Goal: Navigation & Orientation: Find specific page/section

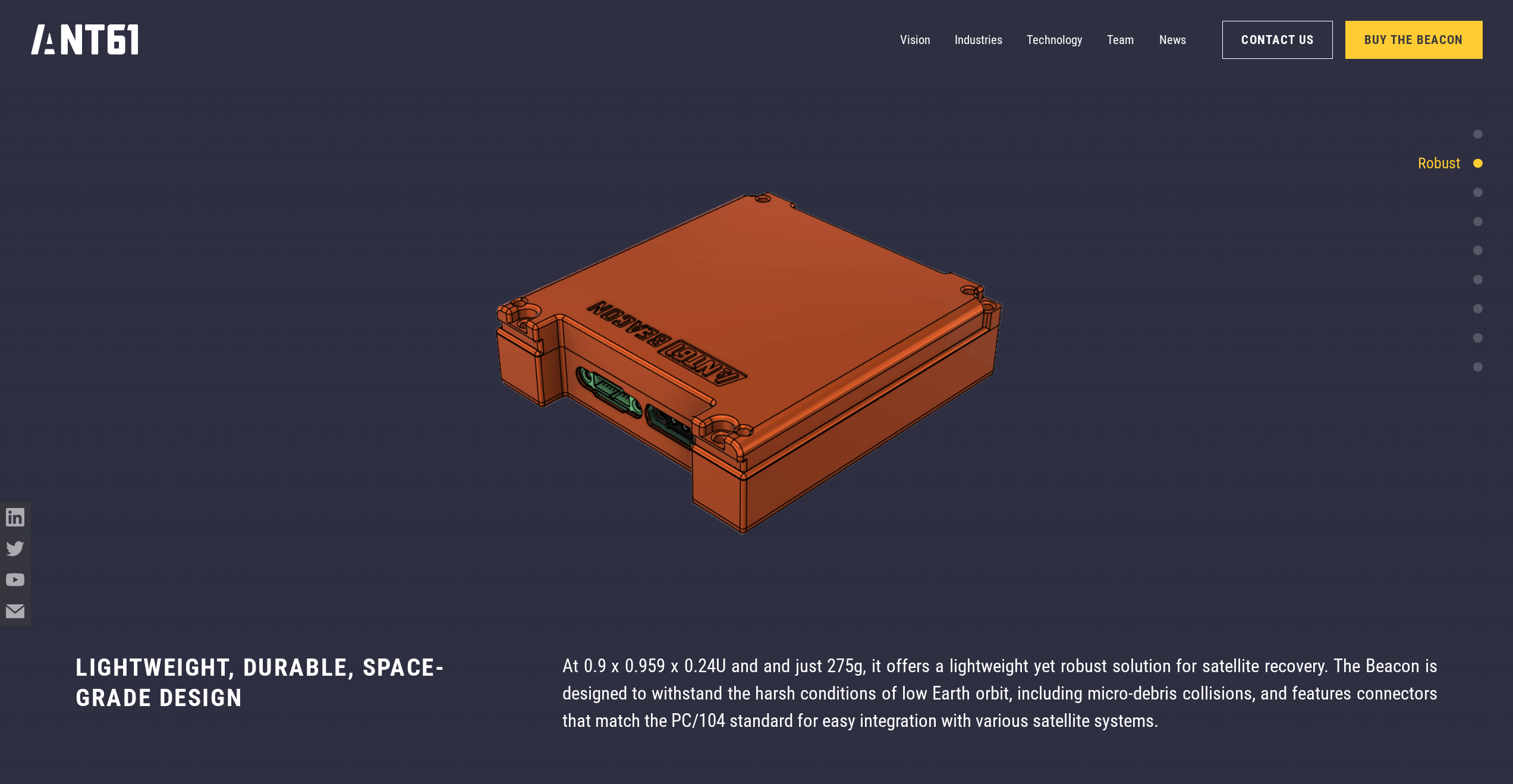
click at [107, 44] on icon "home" at bounding box center [85, 39] width 108 height 31
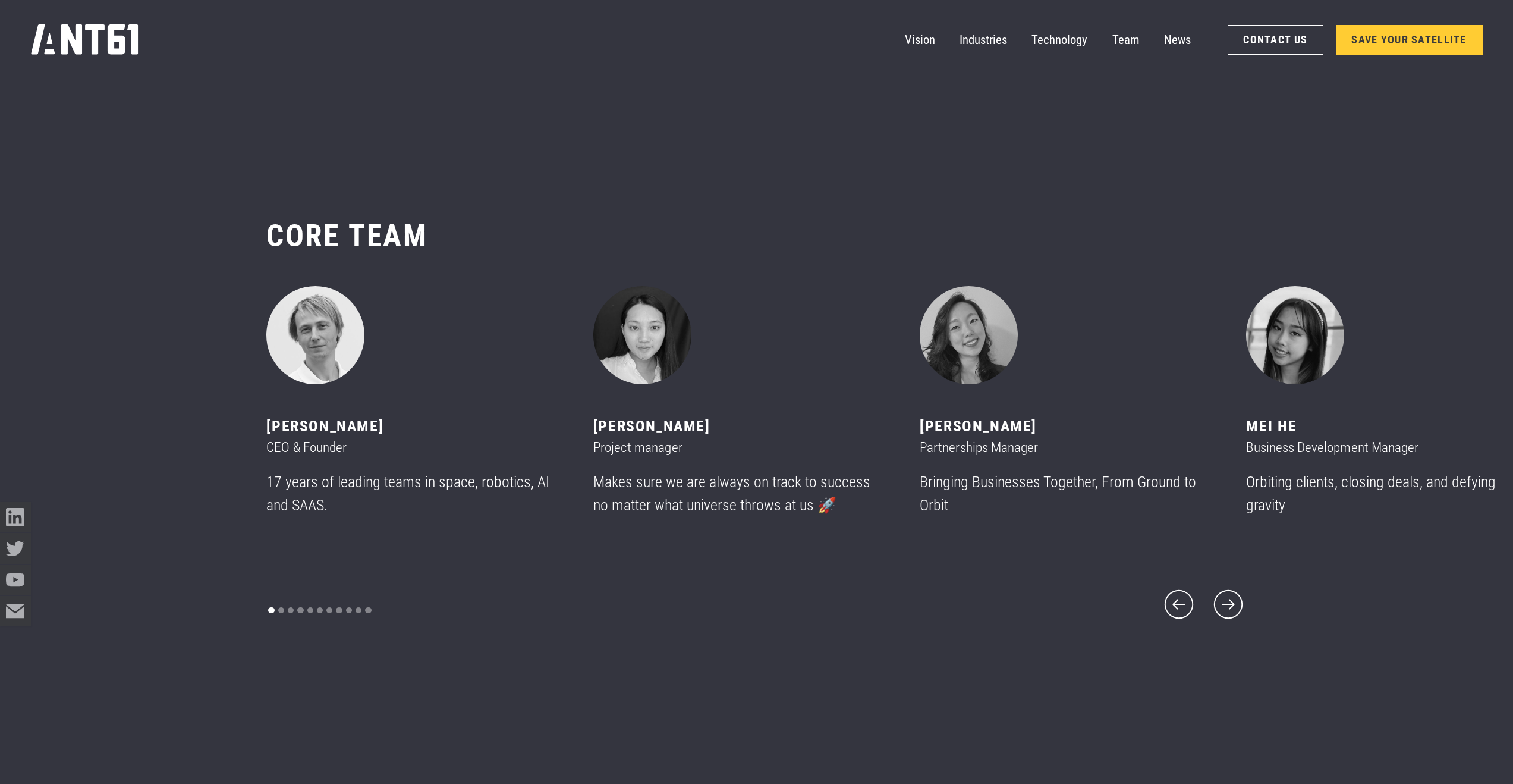
scroll to position [9370, 0]
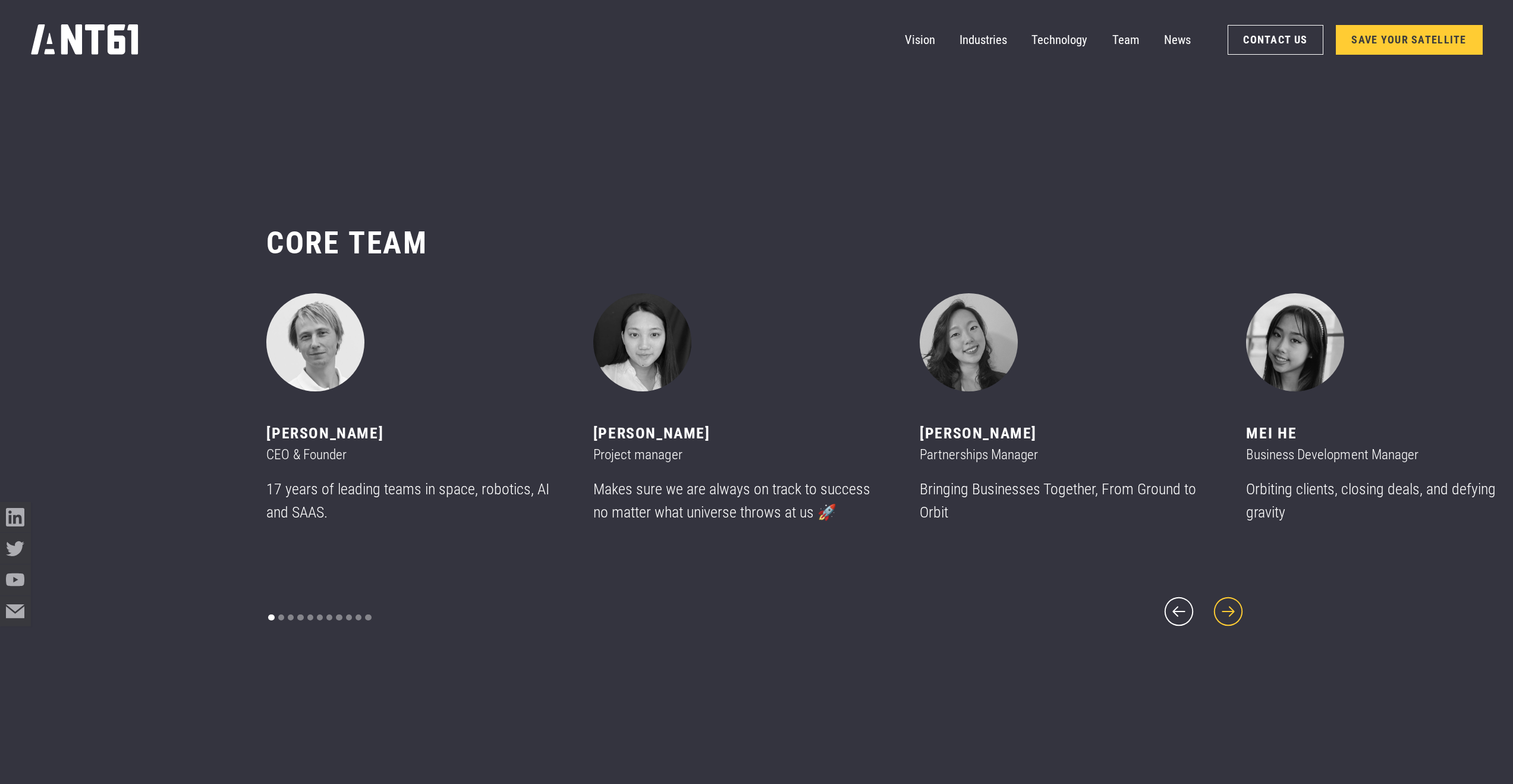
click at [1233, 609] on icon "next slide" at bounding box center [1228, 612] width 37 height 37
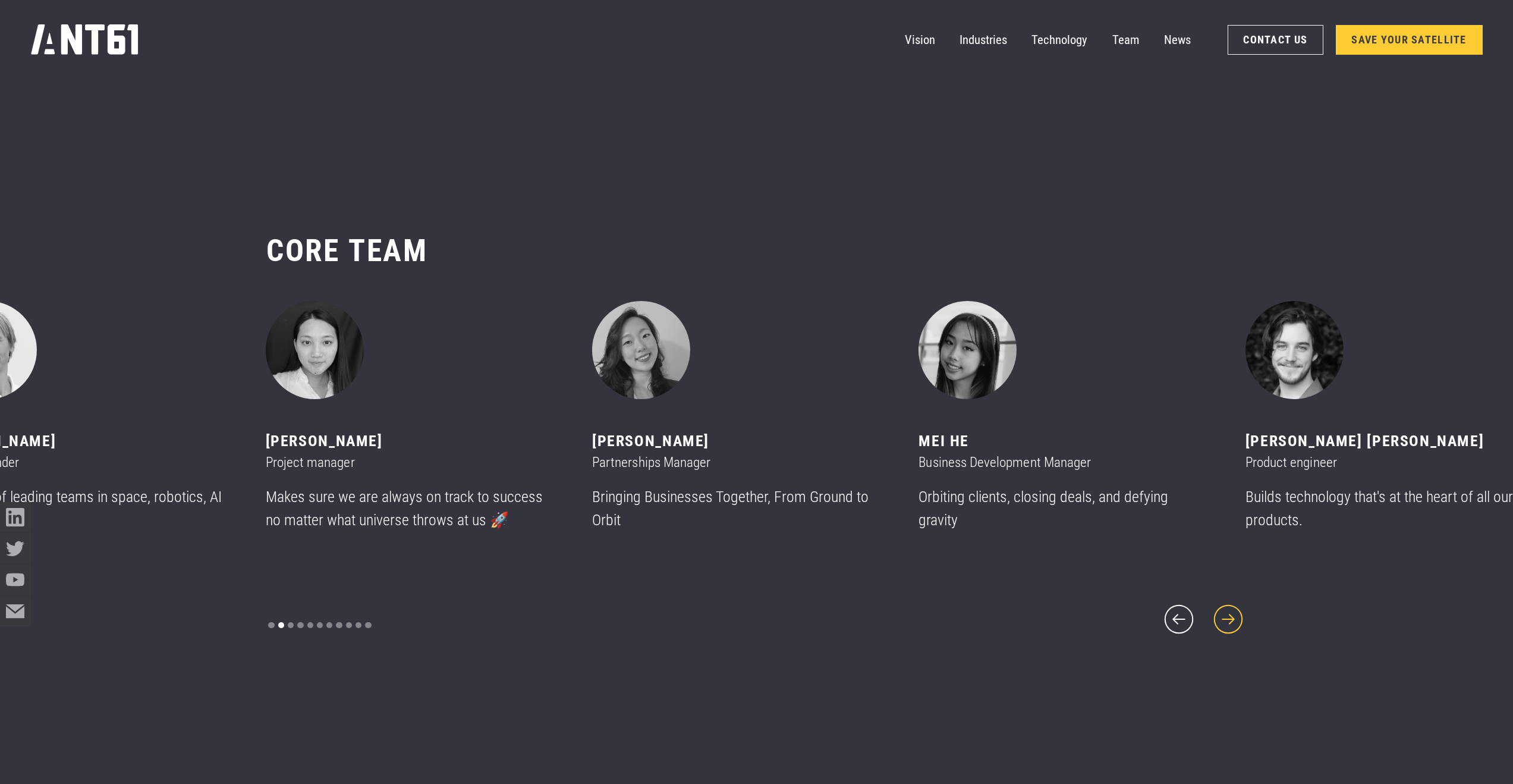
scroll to position [9355, 0]
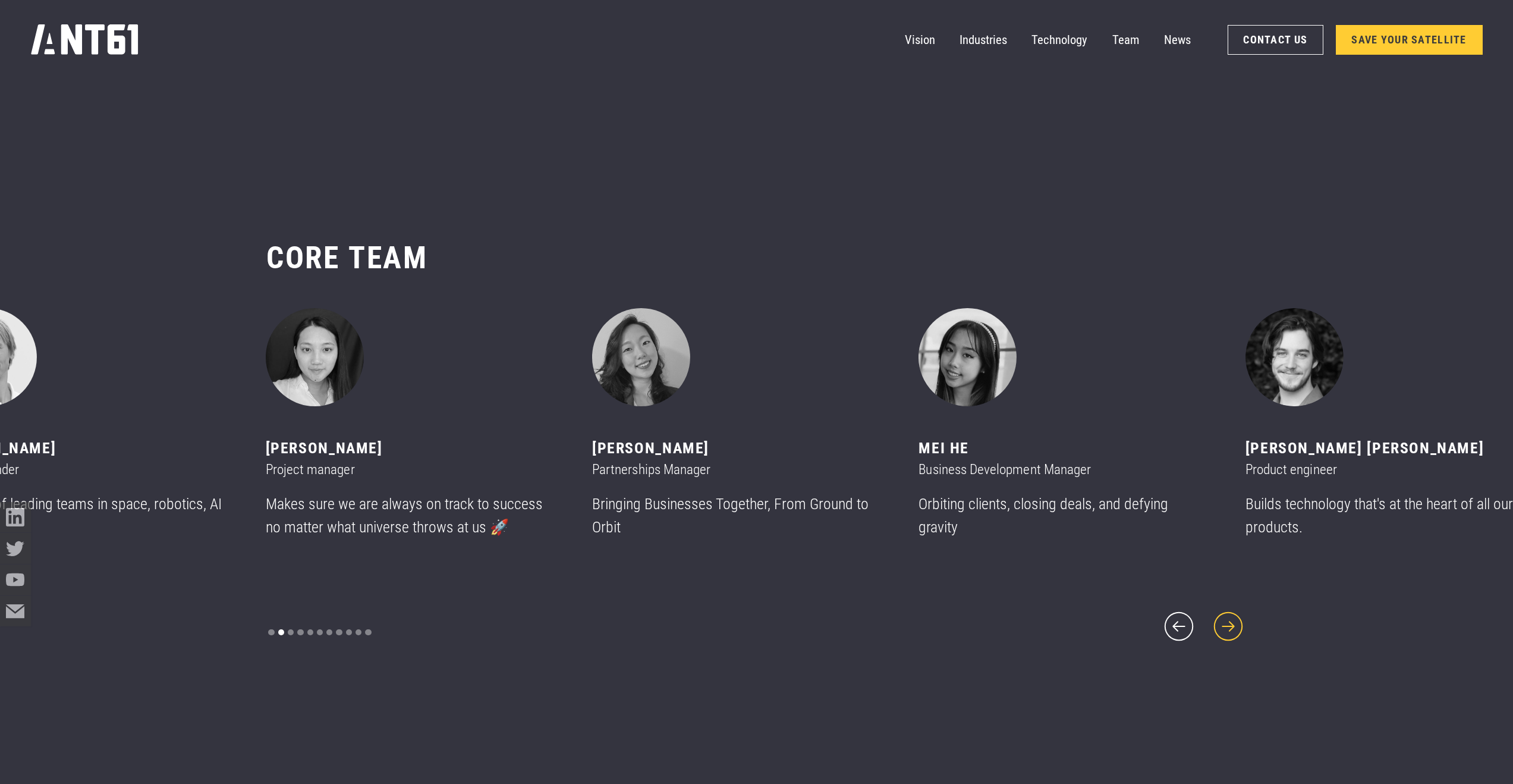
click at [1234, 611] on icon "next slide" at bounding box center [1228, 626] width 37 height 37
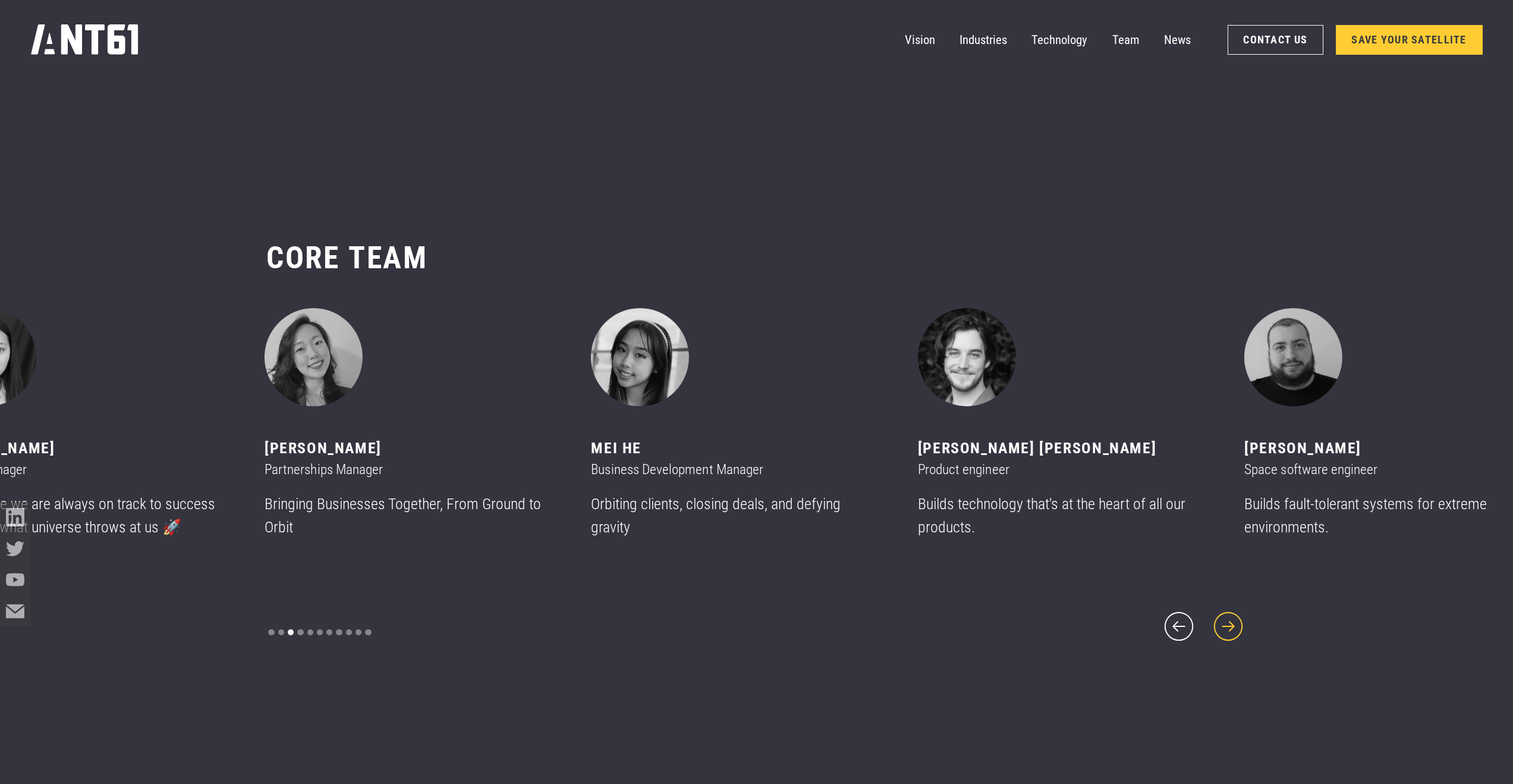
click at [1234, 611] on icon "next slide" at bounding box center [1228, 626] width 37 height 37
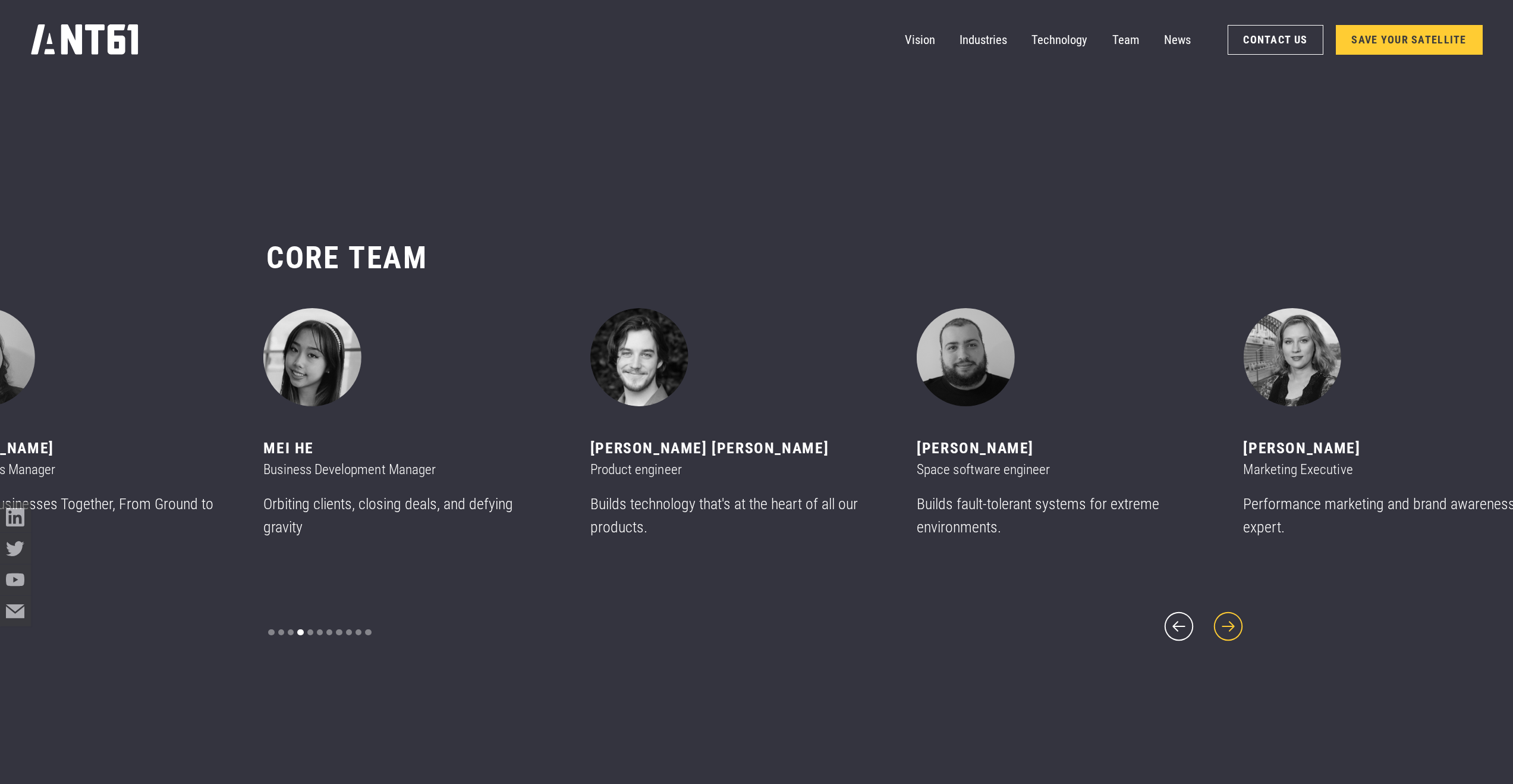
click at [1234, 611] on icon "next slide" at bounding box center [1228, 626] width 37 height 37
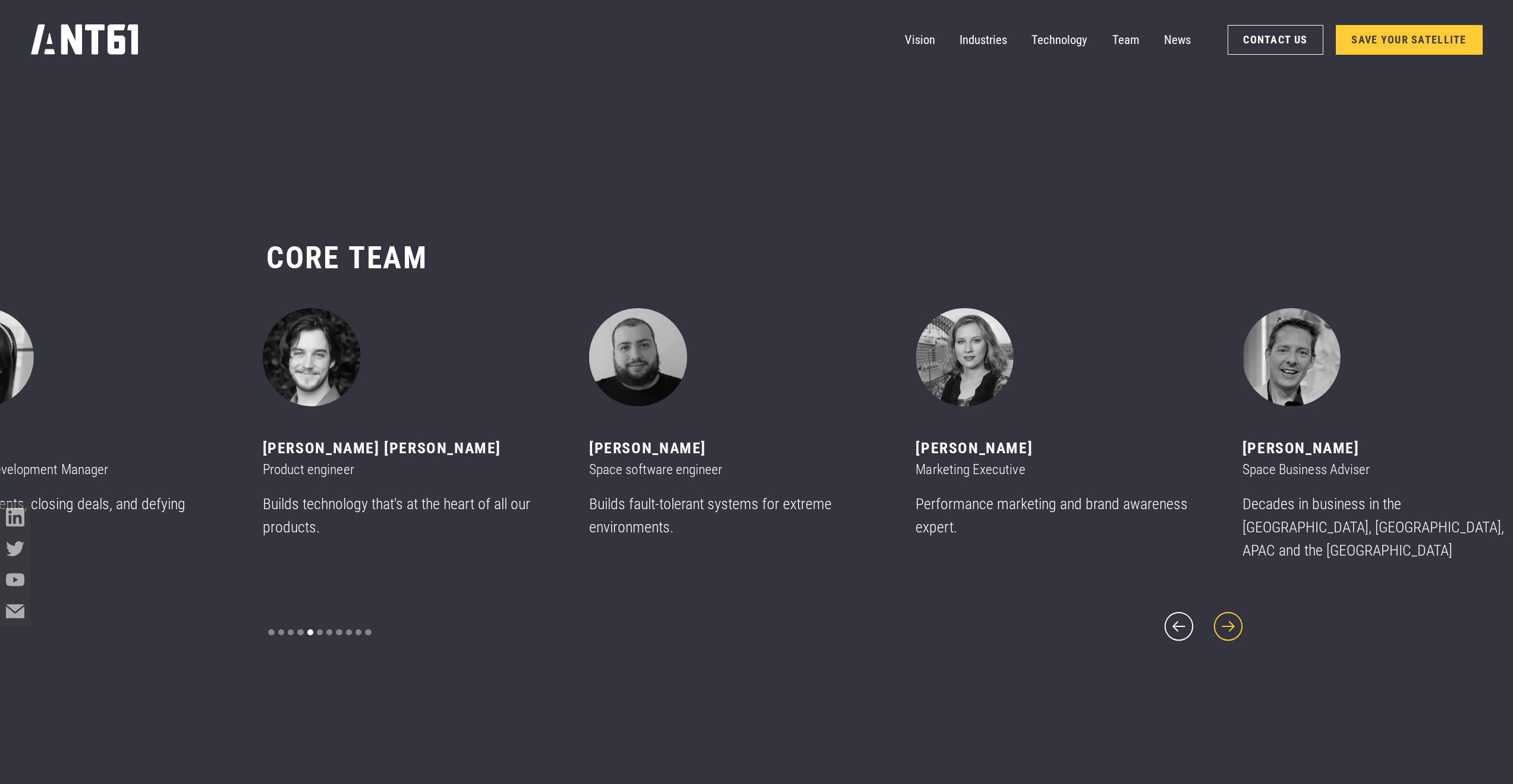
click at [1234, 611] on icon "next slide" at bounding box center [1228, 626] width 37 height 37
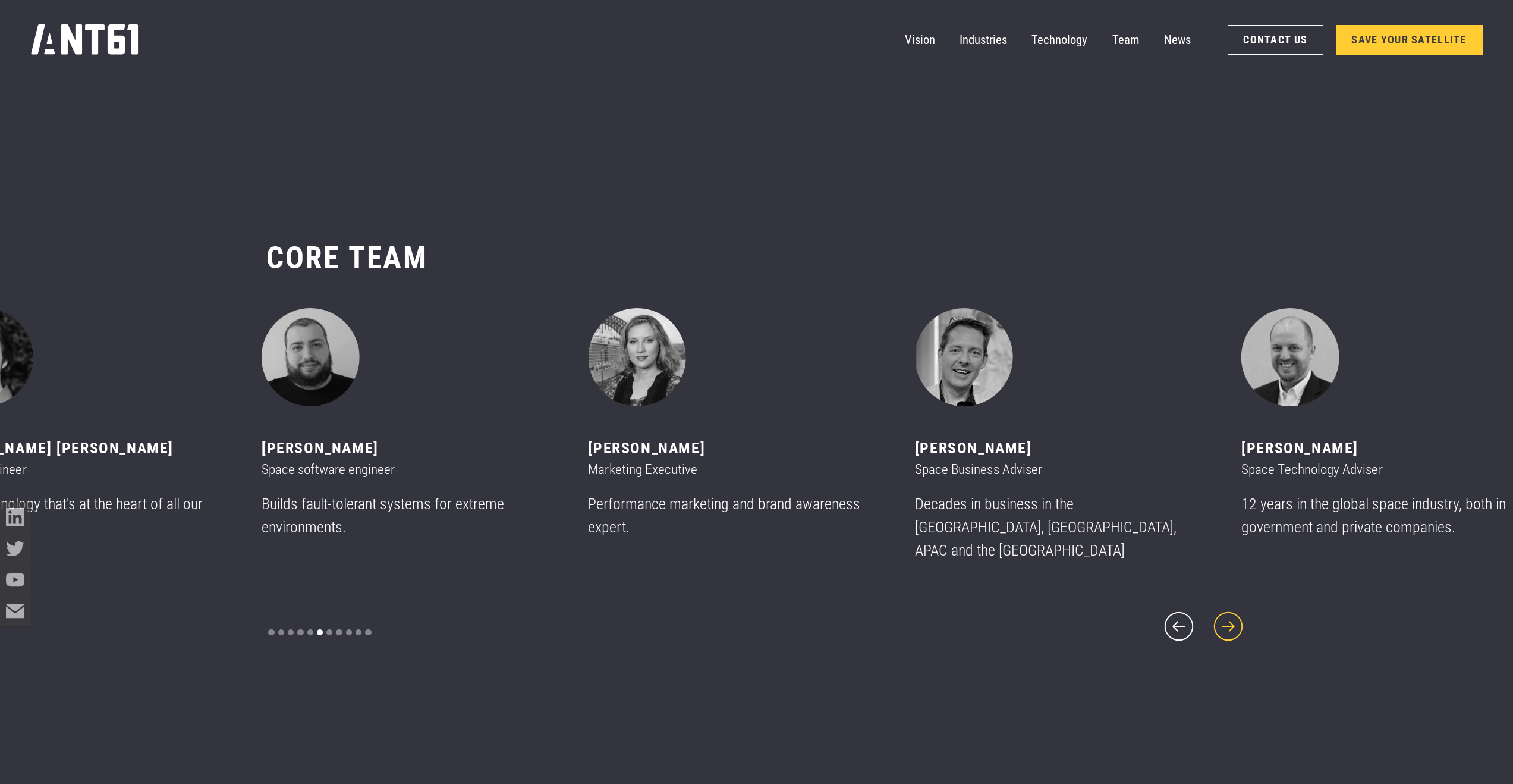
click at [1234, 611] on icon "next slide" at bounding box center [1228, 626] width 37 height 37
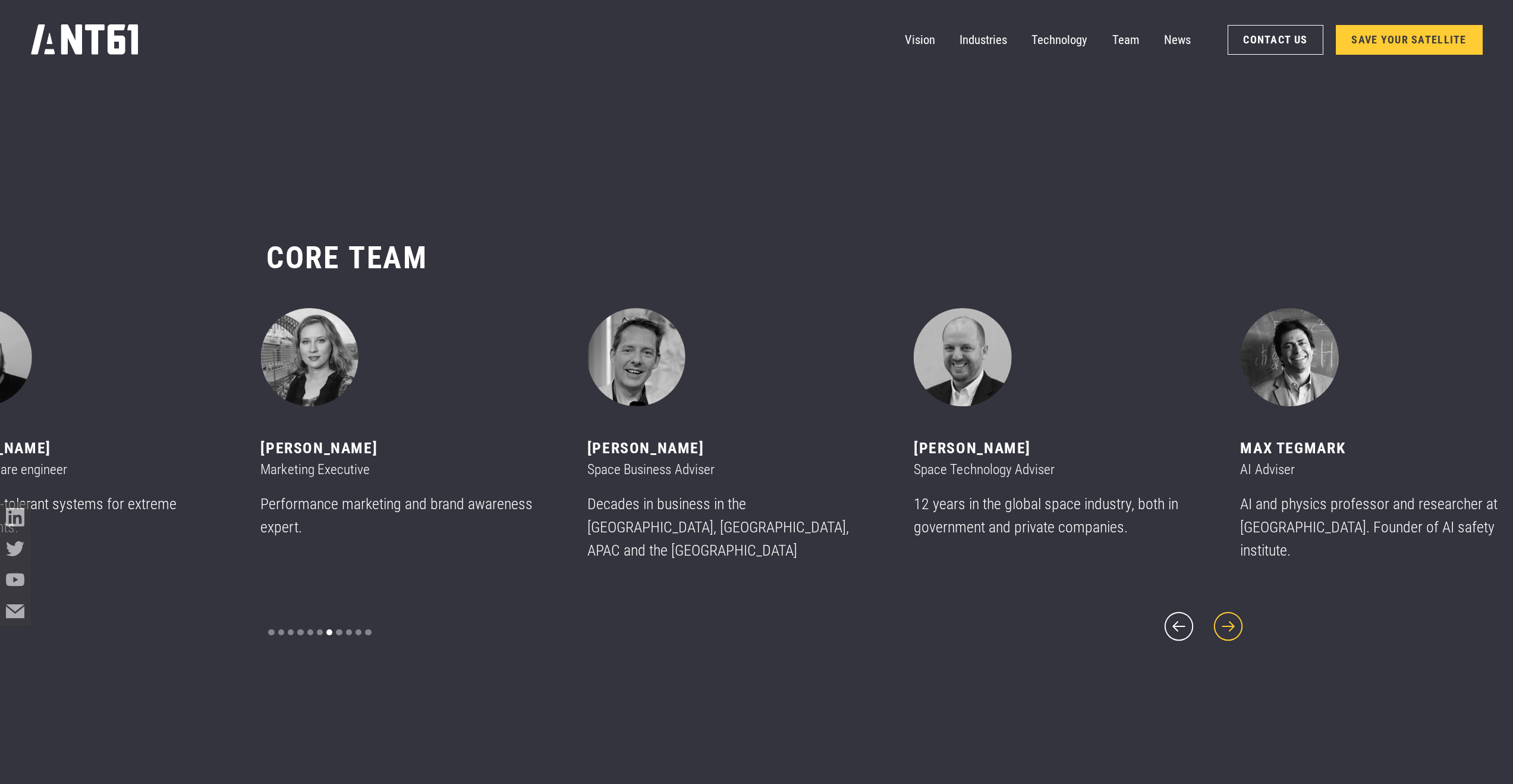
click at [1233, 609] on icon "next slide" at bounding box center [1228, 626] width 37 height 37
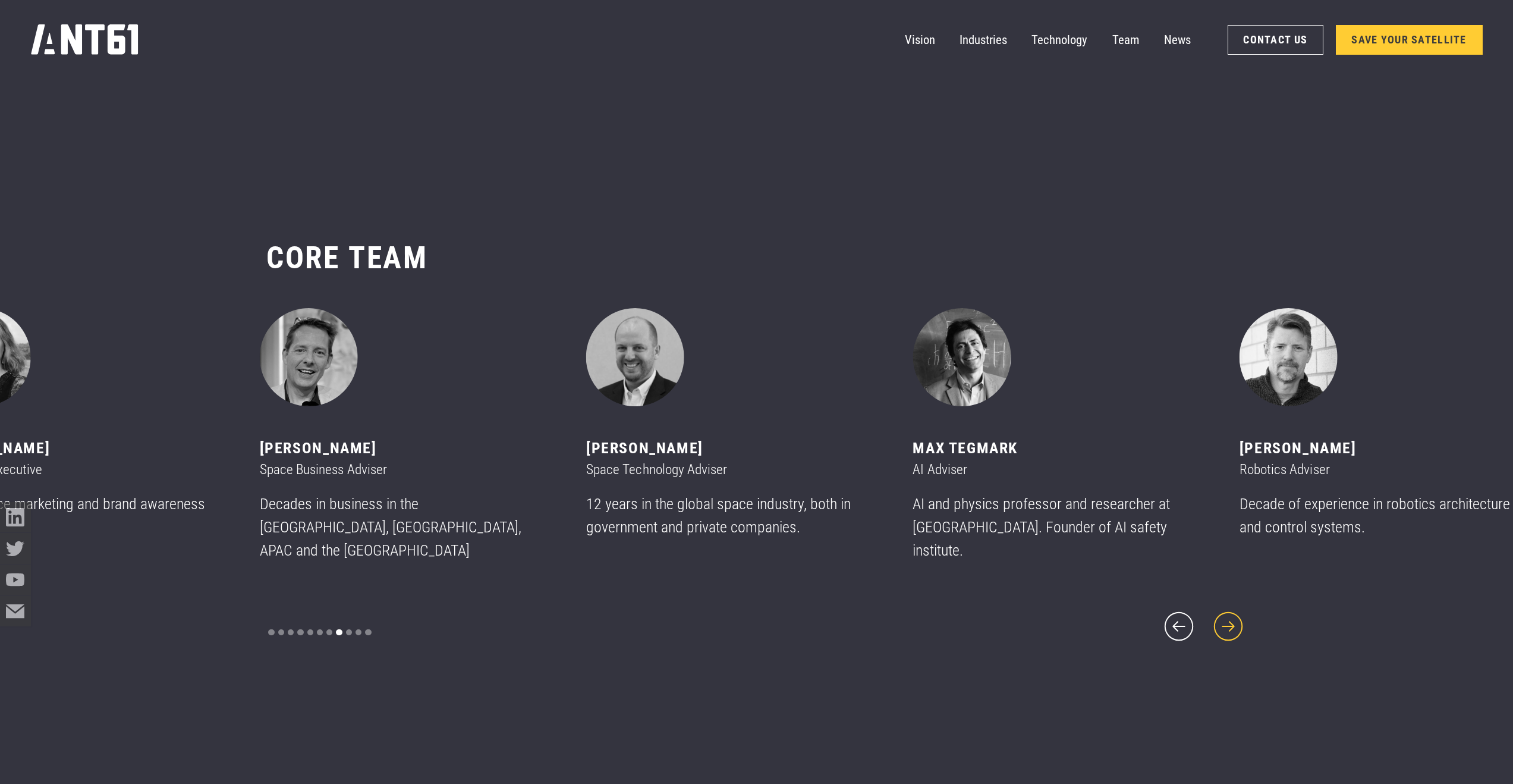
click at [1230, 613] on icon "next slide" at bounding box center [1228, 626] width 37 height 37
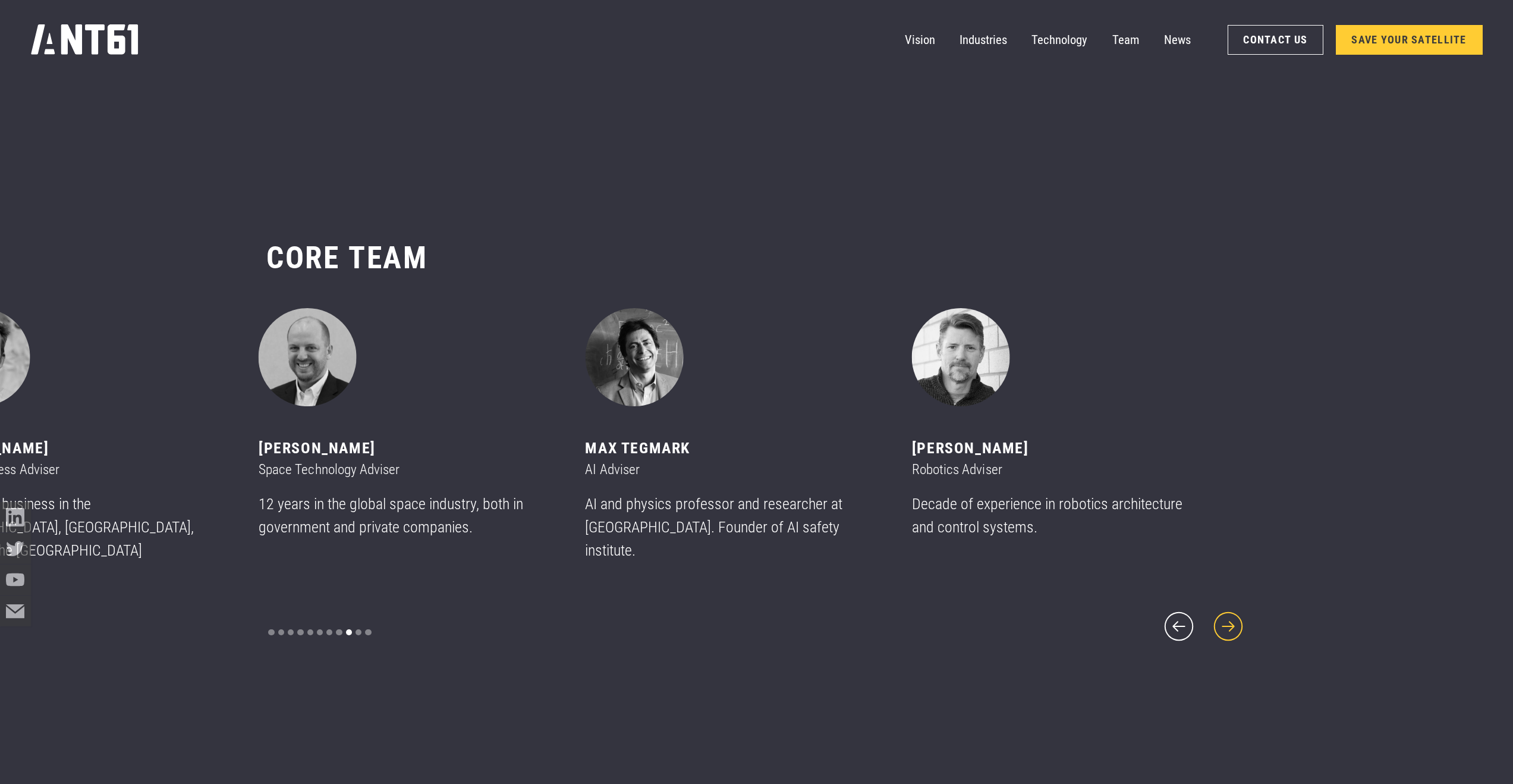
click at [1230, 613] on icon "next slide" at bounding box center [1228, 626] width 37 height 37
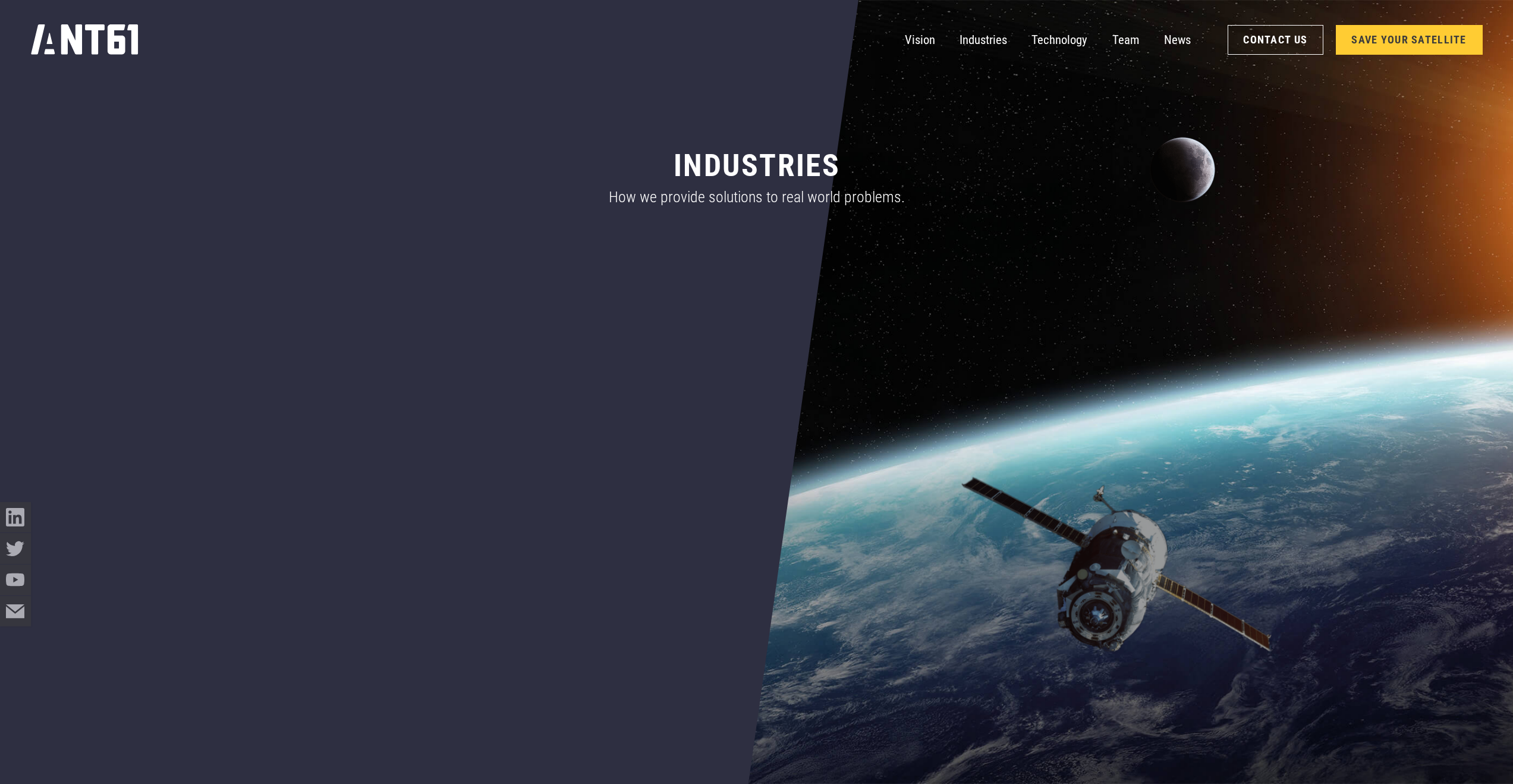
scroll to position [0, 0]
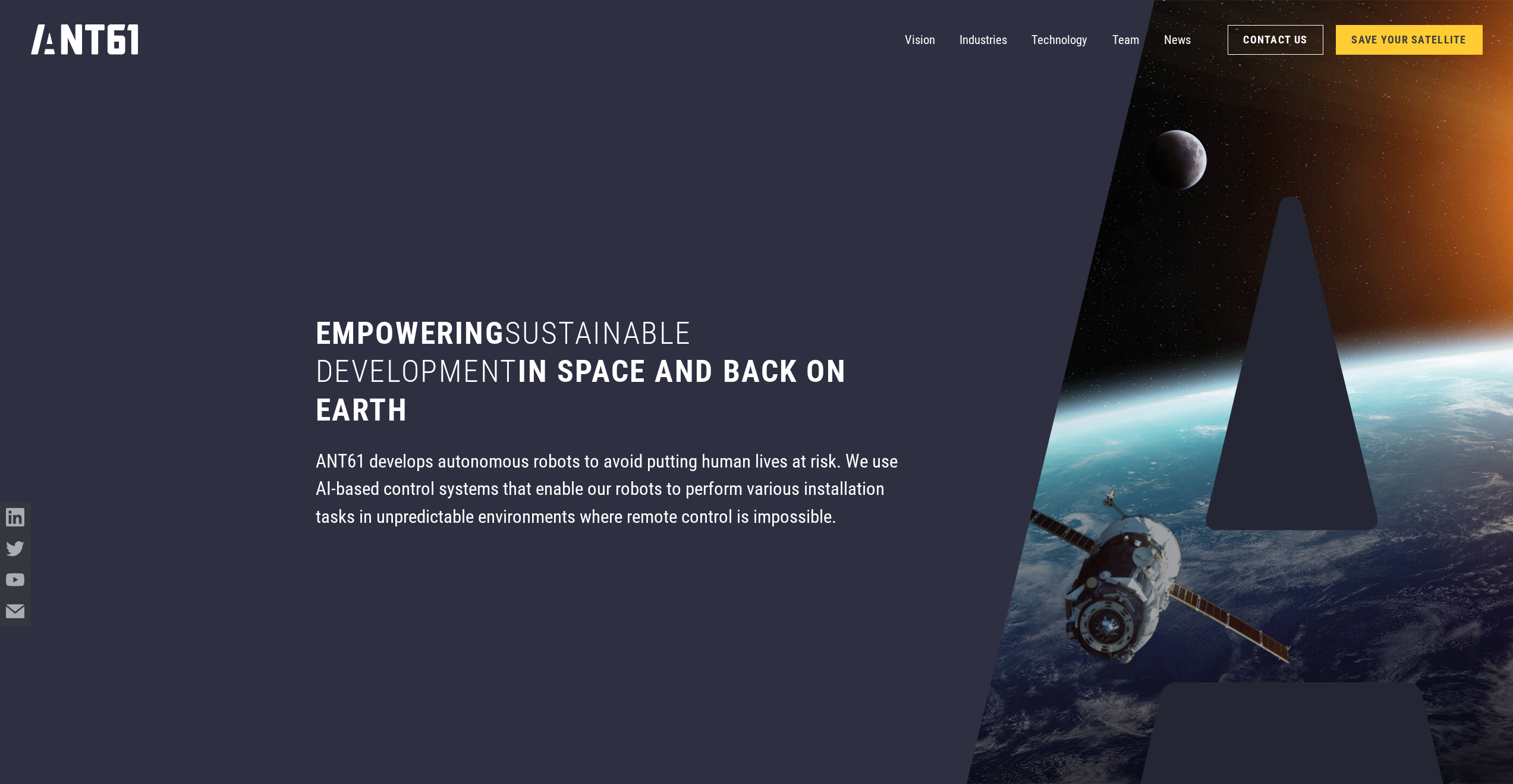
click at [1387, 43] on link "SAVE YOUR SATELLITE" at bounding box center [1410, 40] width 147 height 30
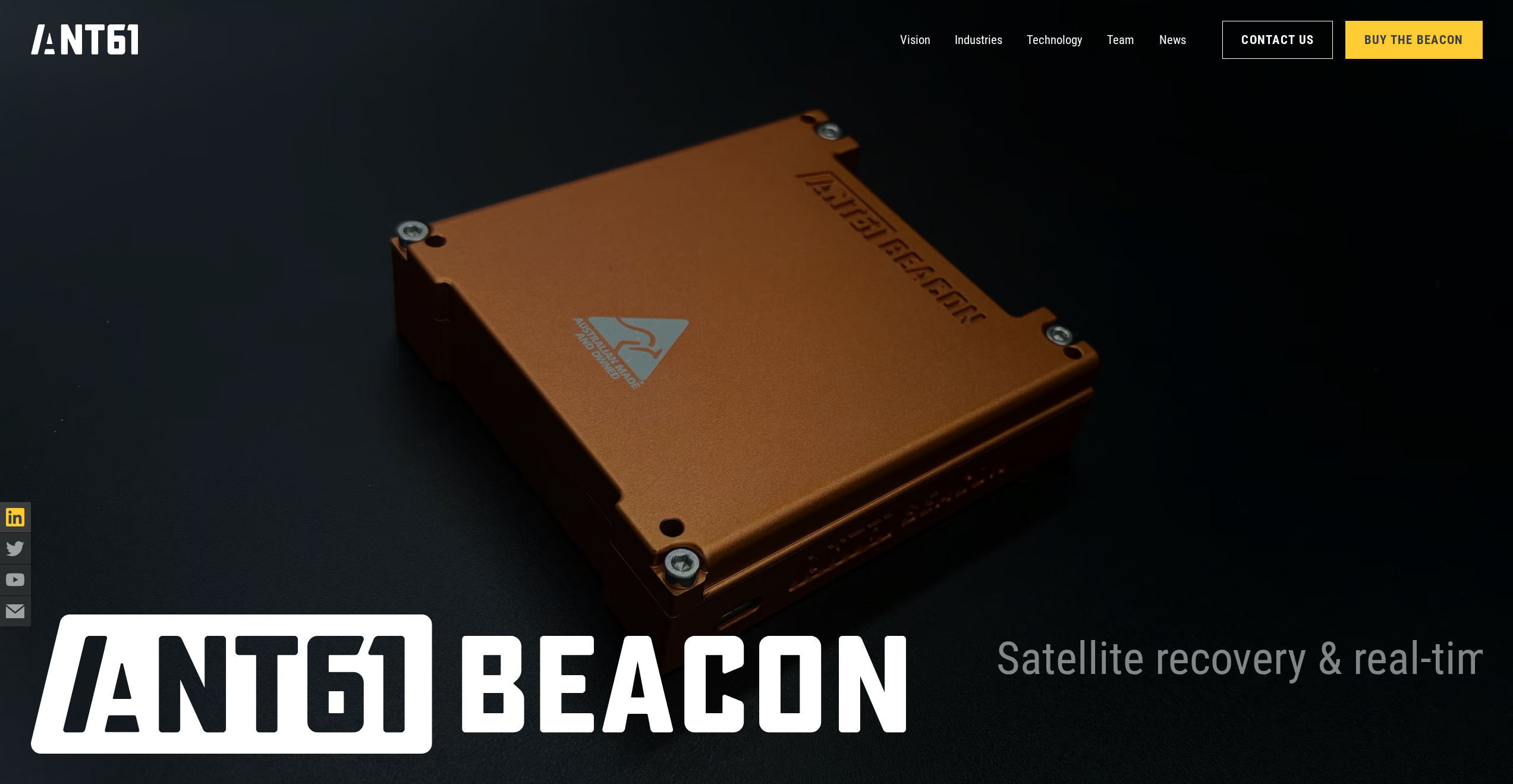
click at [16, 525] on icon at bounding box center [15, 516] width 19 height 19
